Goal: Navigation & Orientation: Find specific page/section

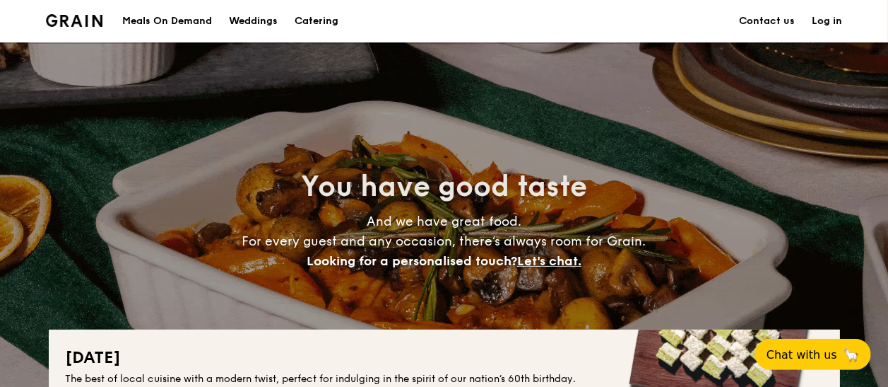
click at [187, 11] on div "Meals On Demand" at bounding box center [167, 21] width 90 height 42
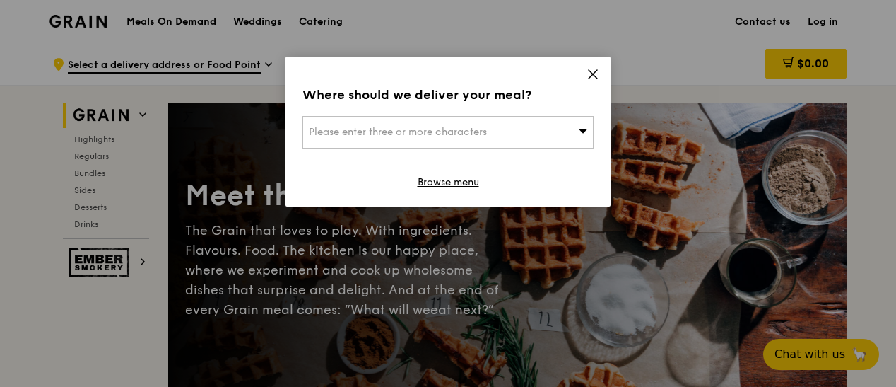
click at [596, 72] on icon at bounding box center [593, 74] width 13 height 13
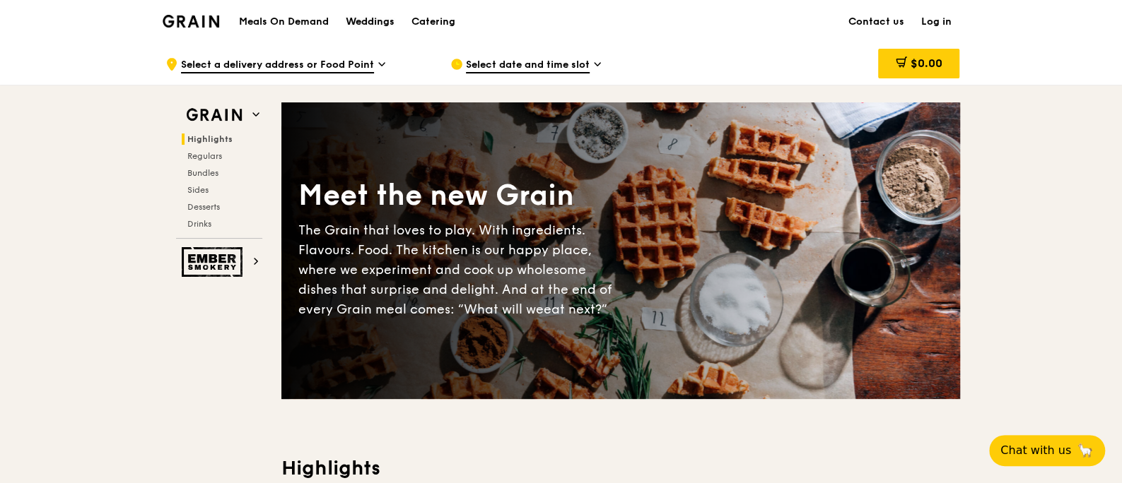
click at [362, 29] on div "Weddings" at bounding box center [370, 22] width 49 height 42
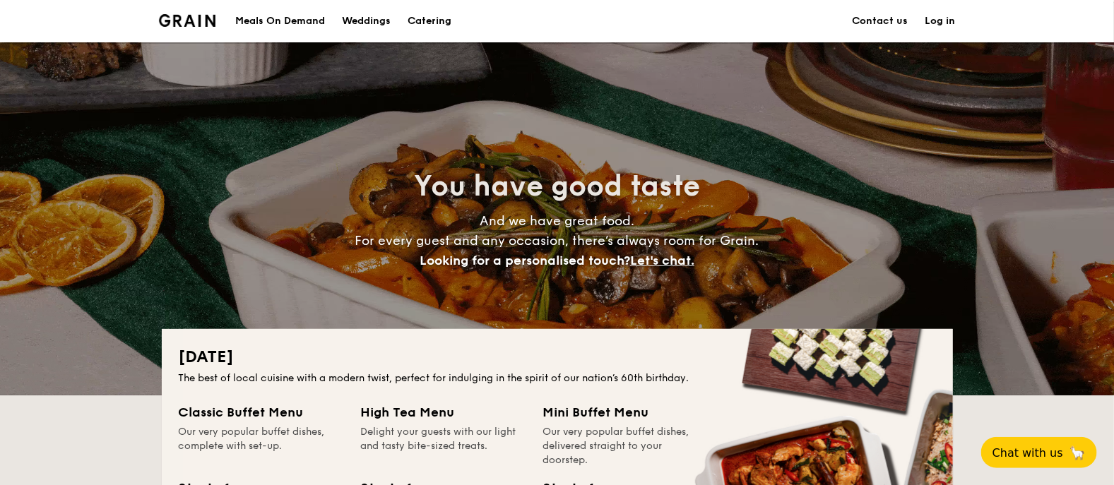
click at [359, 23] on div "Weddings" at bounding box center [366, 21] width 49 height 42
